Goal: Feedback & Contribution: Leave review/rating

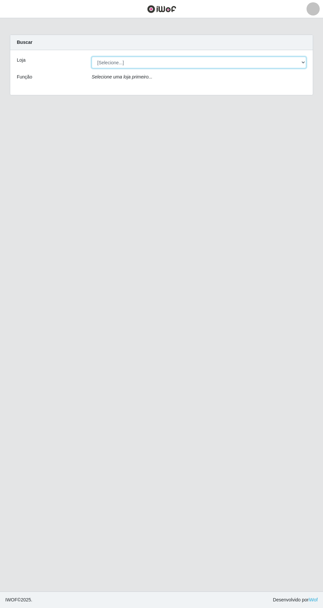
click at [193, 62] on select "[Selecione...] Extrabom - Loja 05 [GEOGRAPHIC_DATA]" at bounding box center [199, 63] width 215 height 12
select select "494"
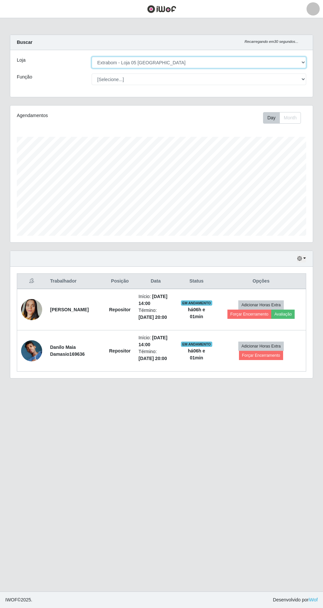
scroll to position [137, 303]
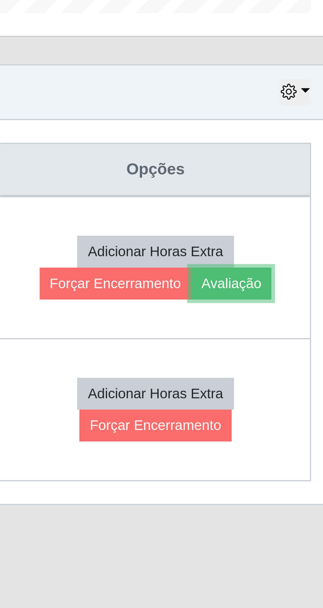
click at [290, 315] on button "Avaliação" at bounding box center [282, 313] width 23 height 9
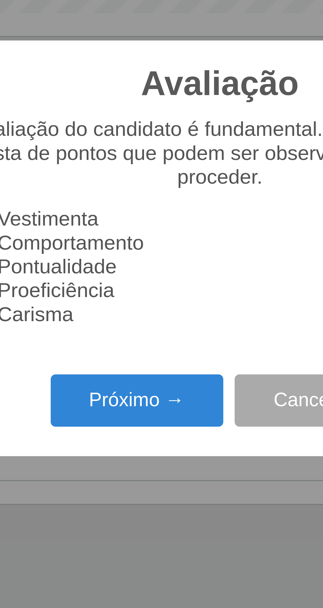
click at [134, 347] on button "Próximo →" at bounding box center [137, 347] width 50 height 15
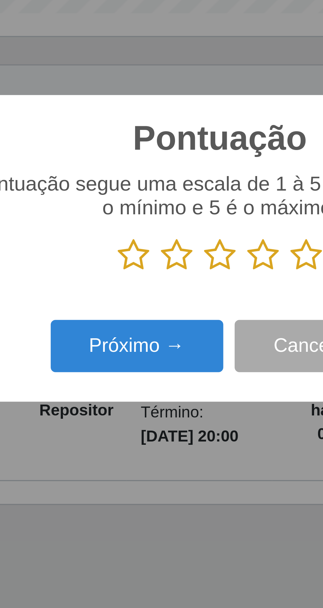
click at [185, 308] on icon at bounding box center [186, 306] width 9 height 10
click at [182, 311] on input "radio" at bounding box center [182, 311] width 0 height 0
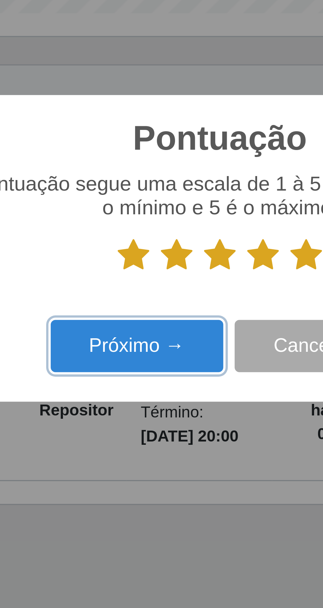
click at [154, 336] on button "Próximo →" at bounding box center [137, 332] width 50 height 15
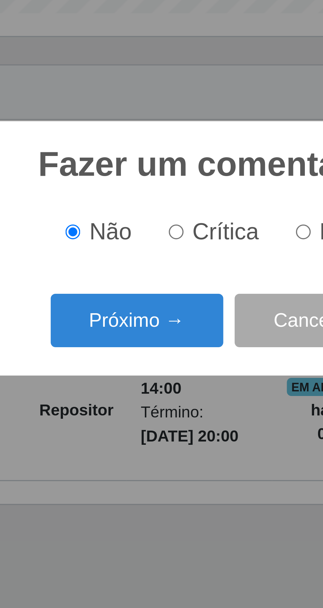
click at [186, 298] on input "Elogio" at bounding box center [186, 299] width 4 height 4
radio input "true"
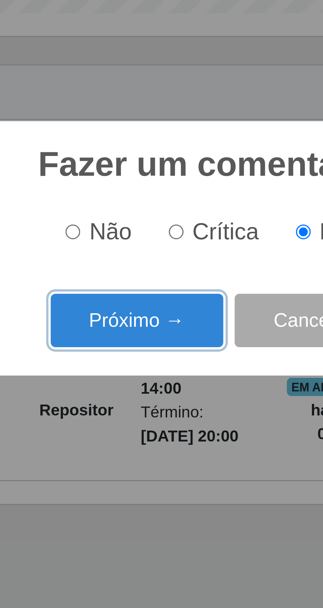
click at [127, 326] on button "Próximo →" at bounding box center [137, 324] width 50 height 15
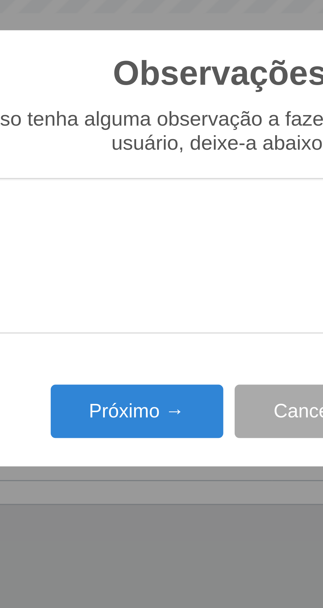
click at [109, 296] on textarea at bounding box center [162, 305] width 156 height 45
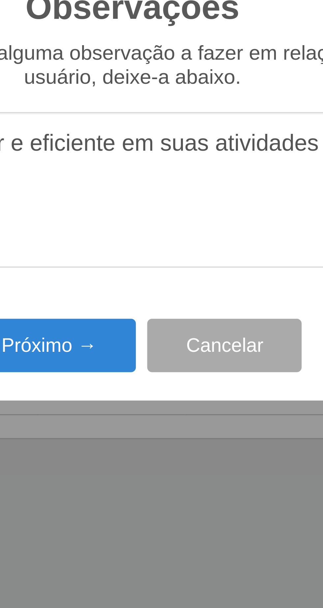
type textarea "O prestador e eficiente em suas atividades"
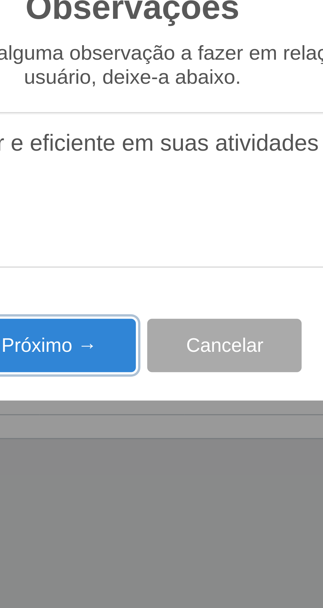
click at [148, 350] on button "Próximo →" at bounding box center [137, 350] width 50 height 15
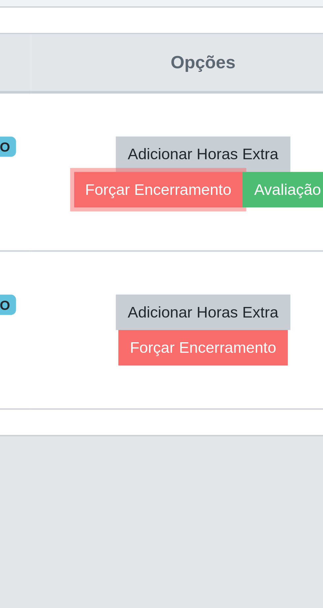
click at [259, 317] on button "Forçar Encerramento" at bounding box center [249, 313] width 44 height 9
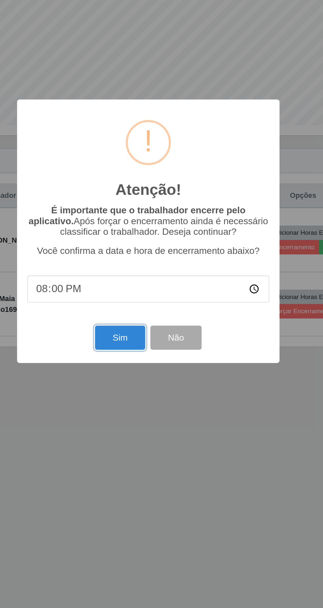
click at [143, 373] on button "Sim" at bounding box center [143, 372] width 32 height 15
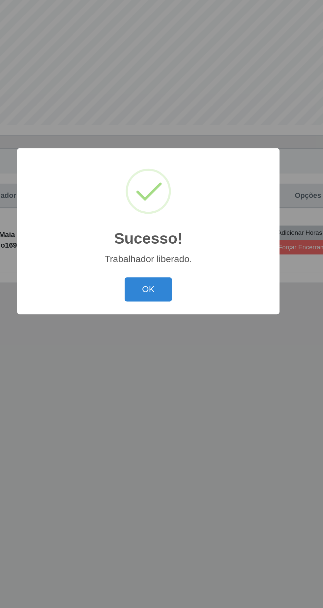
click at [166, 343] on button "OK" at bounding box center [161, 341] width 31 height 15
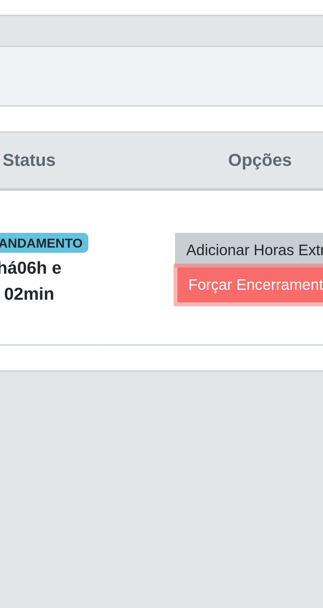
click at [272, 316] on button "Forçar Encerramento" at bounding box center [264, 313] width 44 height 9
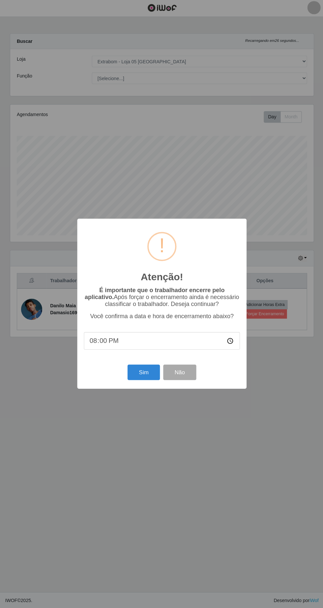
scroll to position [0, 0]
click at [140, 375] on button "Sim" at bounding box center [143, 372] width 32 height 15
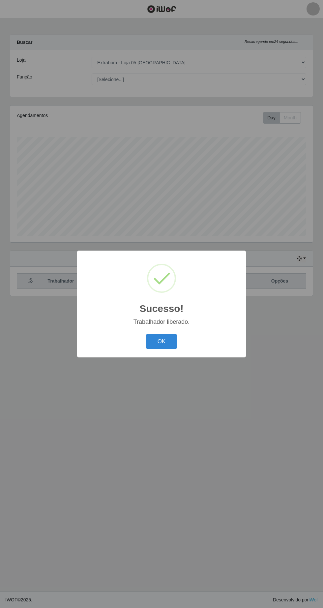
click at [172, 340] on button "OK" at bounding box center [161, 341] width 31 height 15
